Goal: Information Seeking & Learning: Learn about a topic

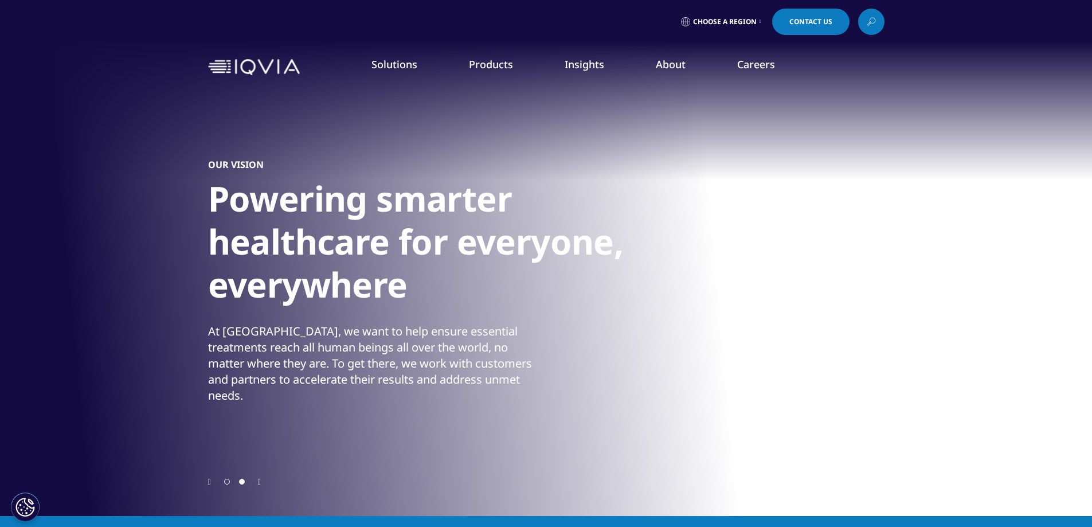
click at [658, 61] on link "About" at bounding box center [671, 64] width 30 height 14
click at [344, 153] on link "Our Story" at bounding box center [440, 154] width 261 height 13
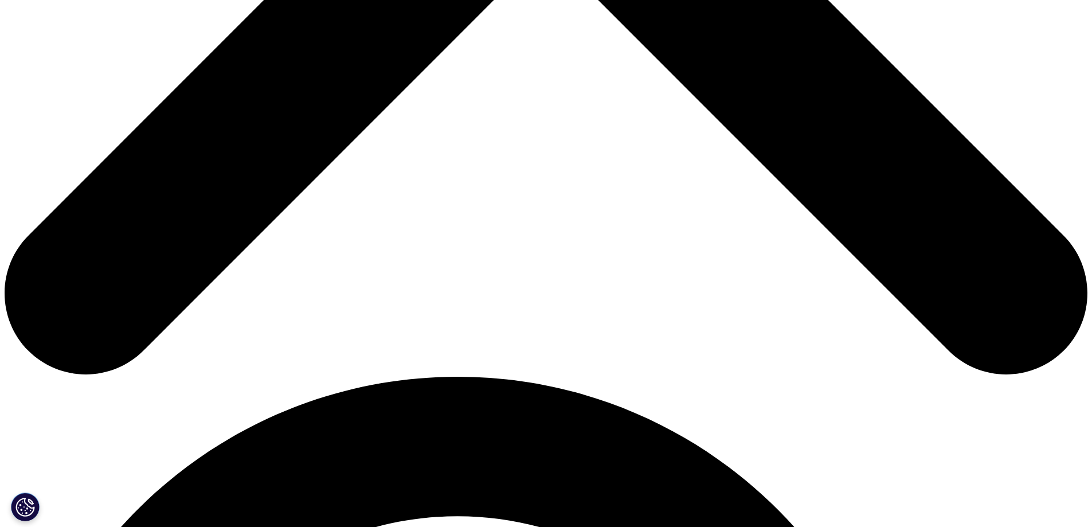
scroll to position [401, 0]
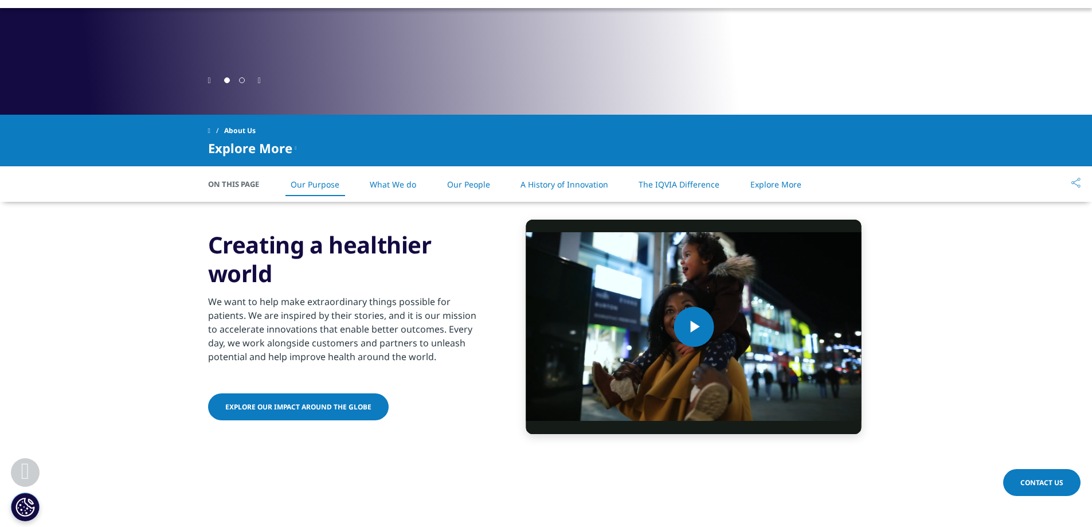
click at [401, 189] on link "What We do" at bounding box center [393, 184] width 46 height 11
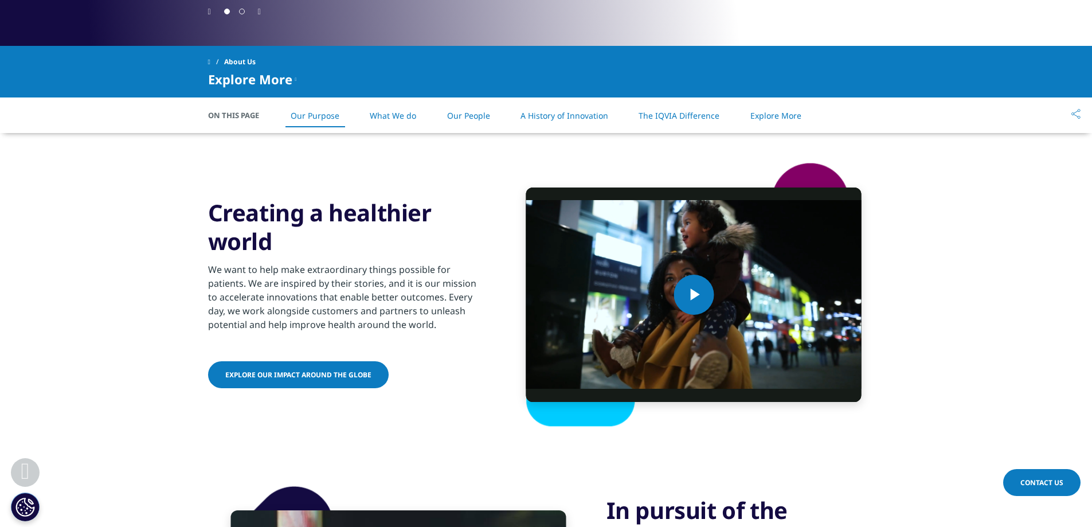
scroll to position [454, 0]
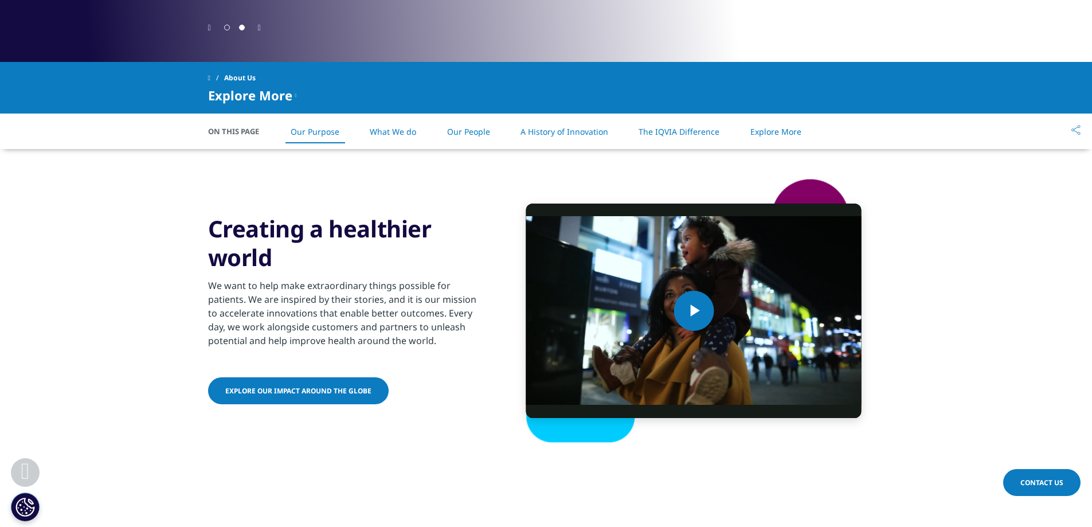
click at [404, 132] on link "What We do" at bounding box center [393, 131] width 46 height 11
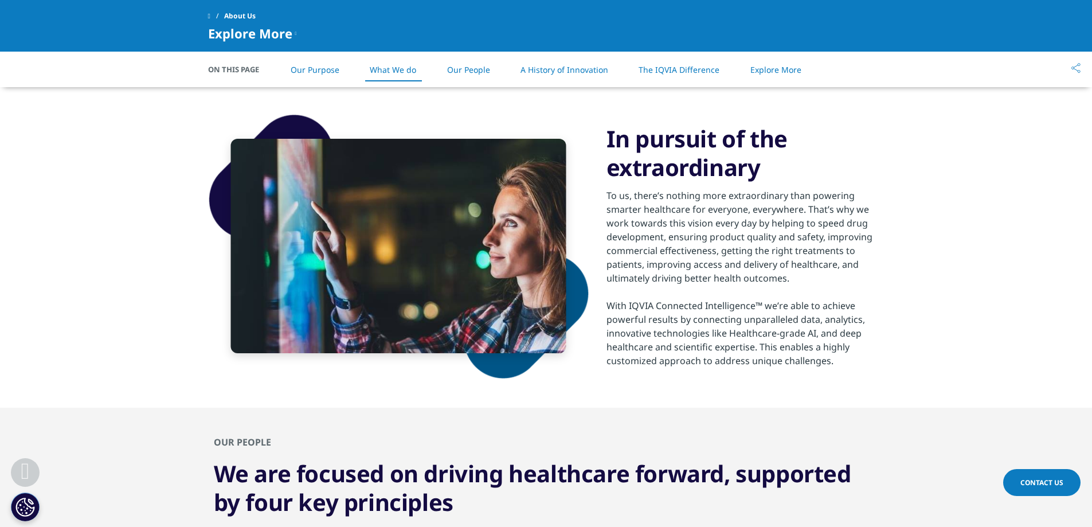
scroll to position [741, 0]
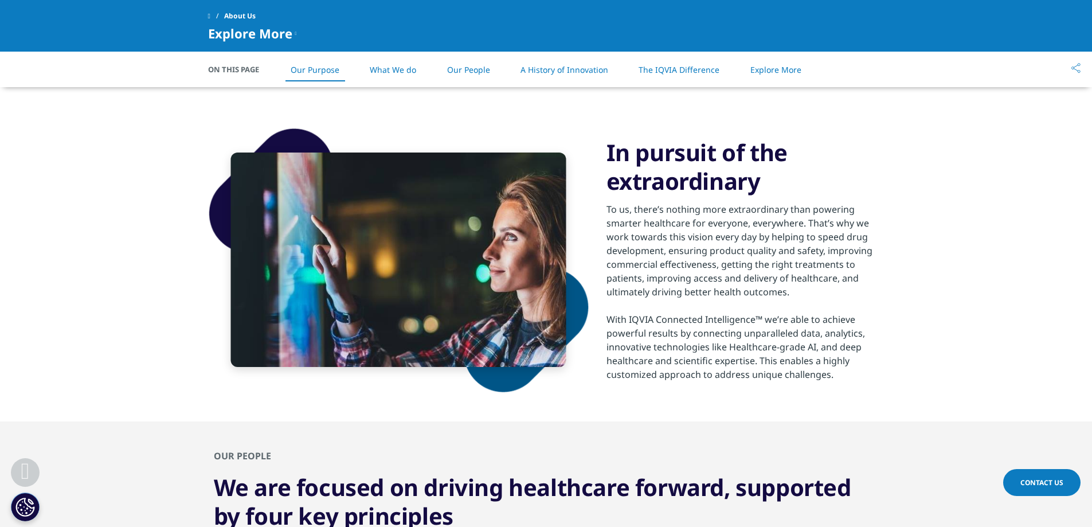
click at [479, 70] on link "Our People" at bounding box center [468, 69] width 43 height 11
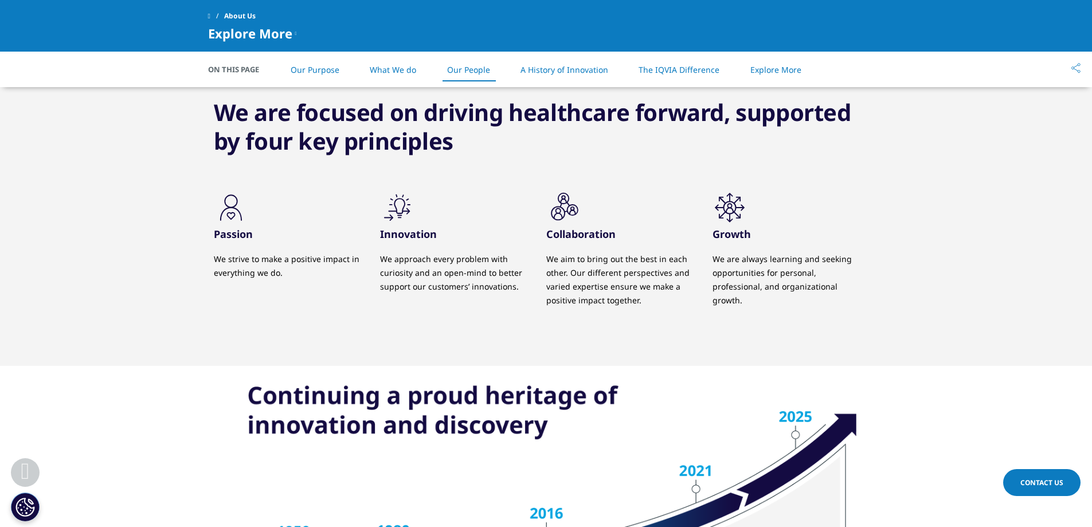
scroll to position [1127, 0]
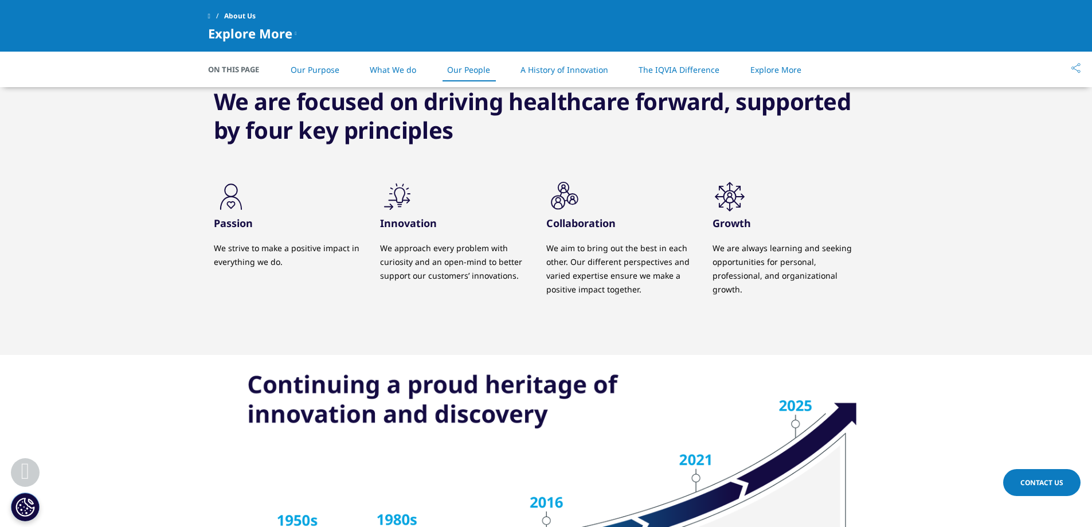
click at [559, 71] on link "A History of Innovation" at bounding box center [565, 69] width 88 height 11
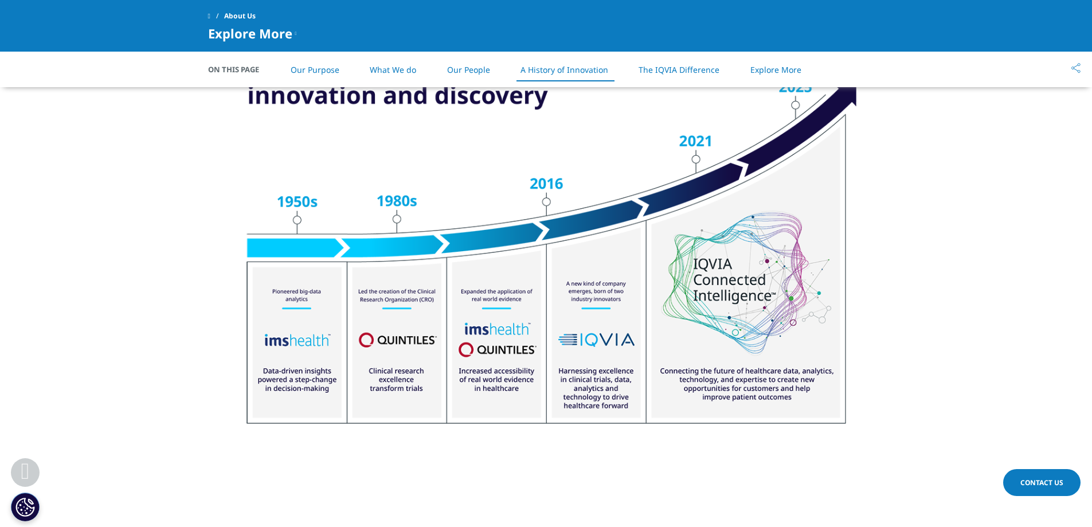
scroll to position [1446, 0]
click at [667, 72] on link "The IQVIA Difference" at bounding box center [679, 69] width 81 height 11
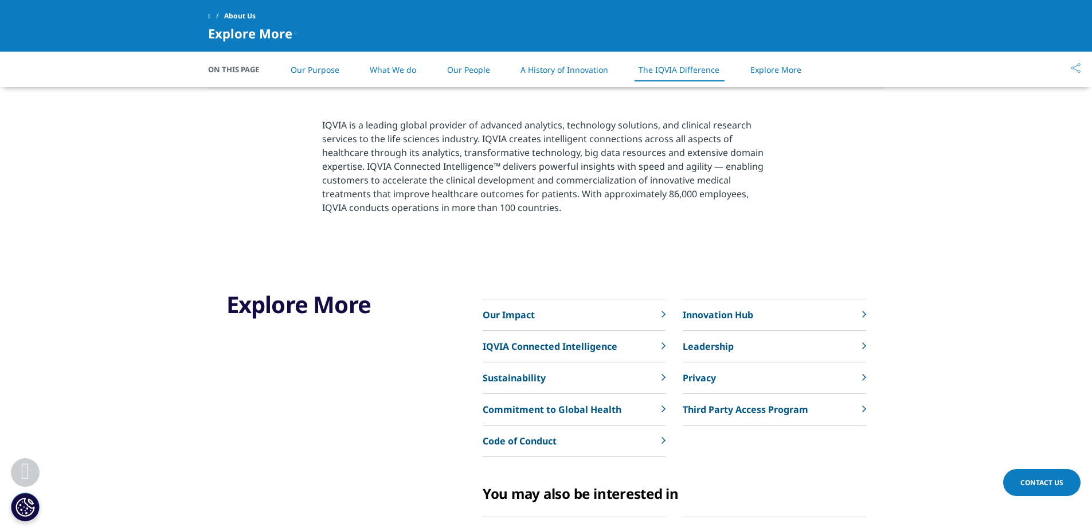
scroll to position [2545, 0]
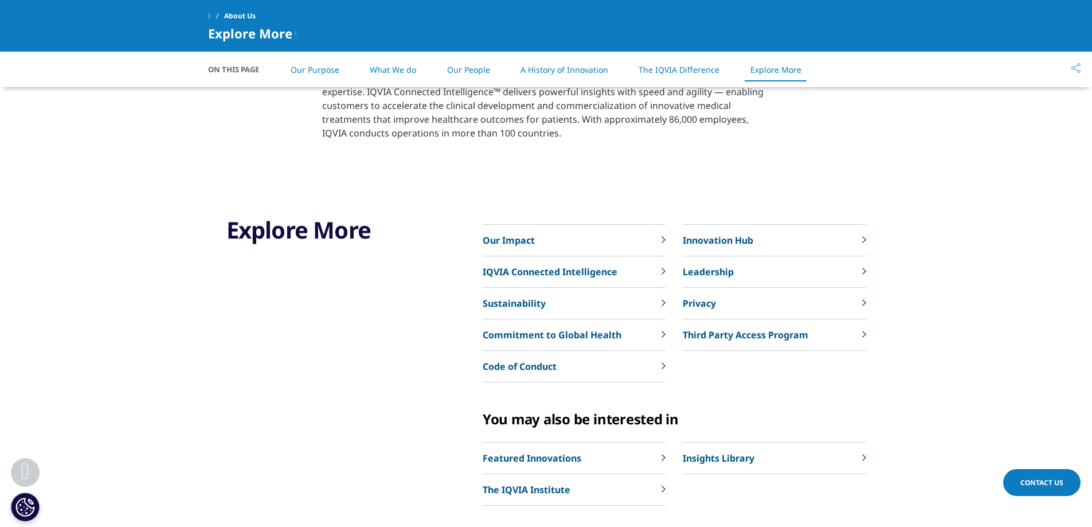
click at [661, 245] on link "Our Impact" at bounding box center [574, 241] width 183 height 32
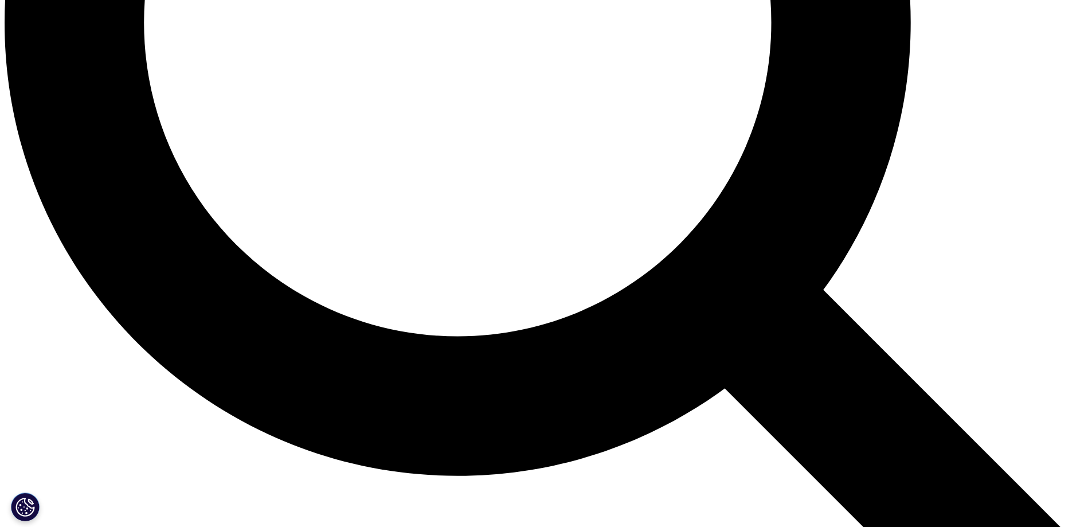
scroll to position [1548, 0]
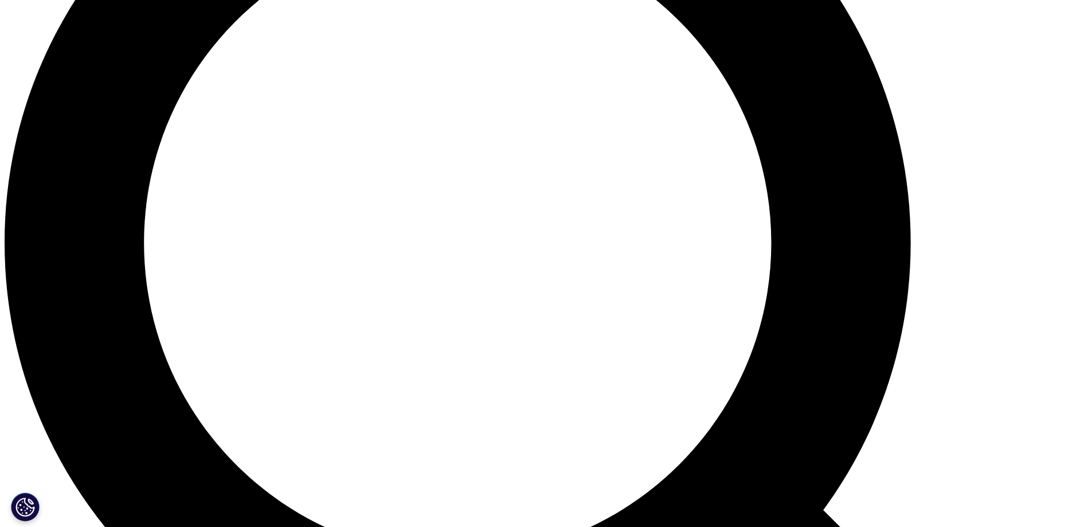
scroll to position [1434, 0]
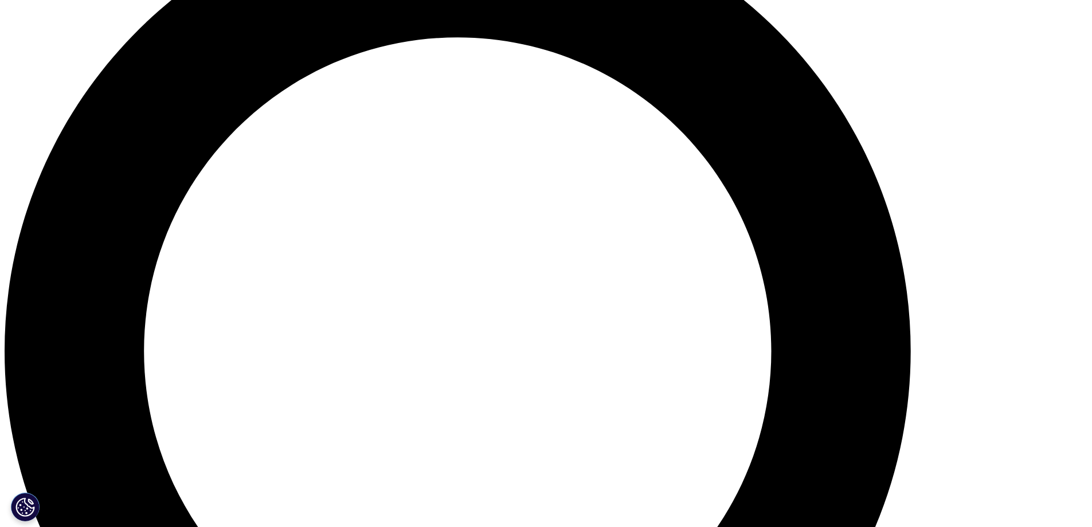
scroll to position [1491, 0]
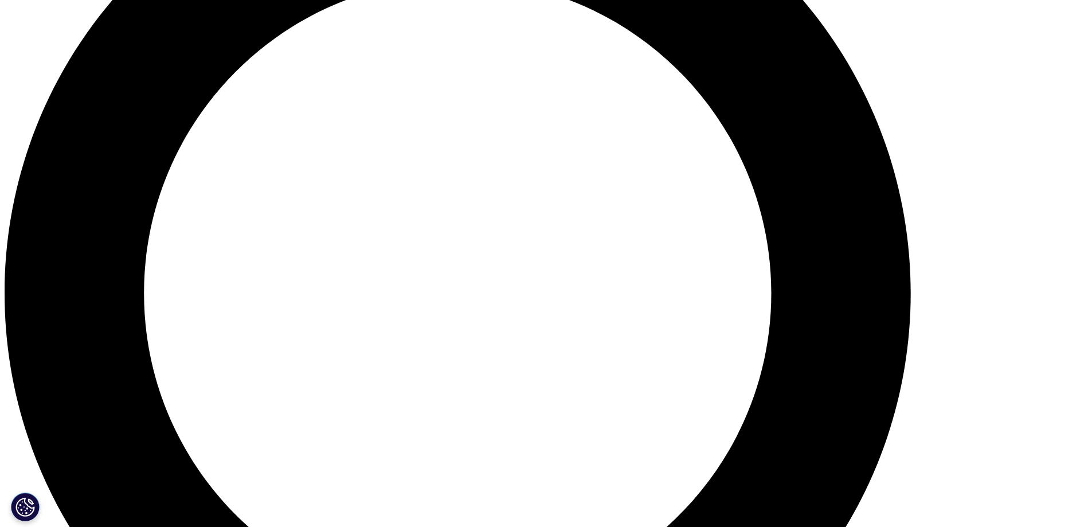
scroll to position [1262, 0]
